Goal: Navigation & Orientation: Find specific page/section

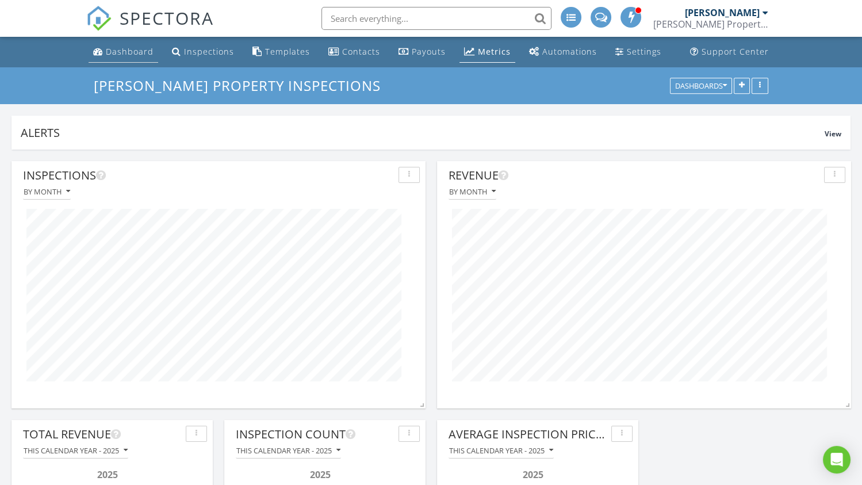
click at [116, 48] on div "Dashboard" at bounding box center [130, 51] width 48 height 11
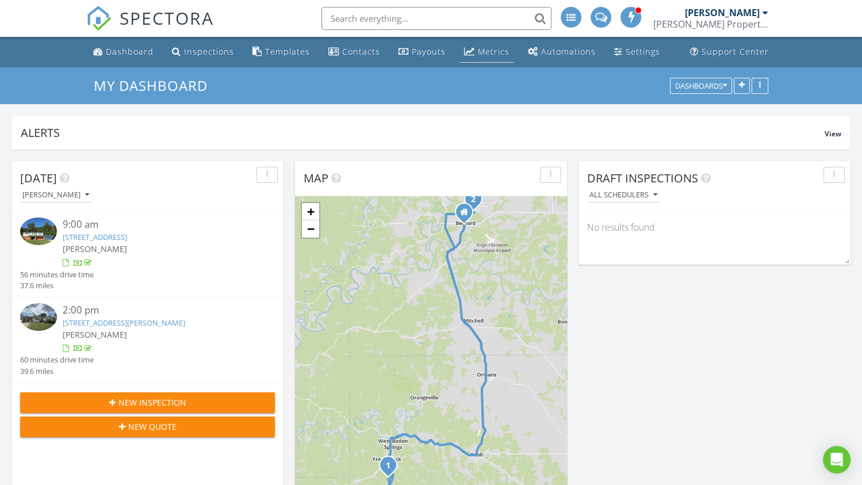
click at [478, 51] on div "Metrics" at bounding box center [494, 51] width 32 height 11
